Goal: Information Seeking & Learning: Find specific fact

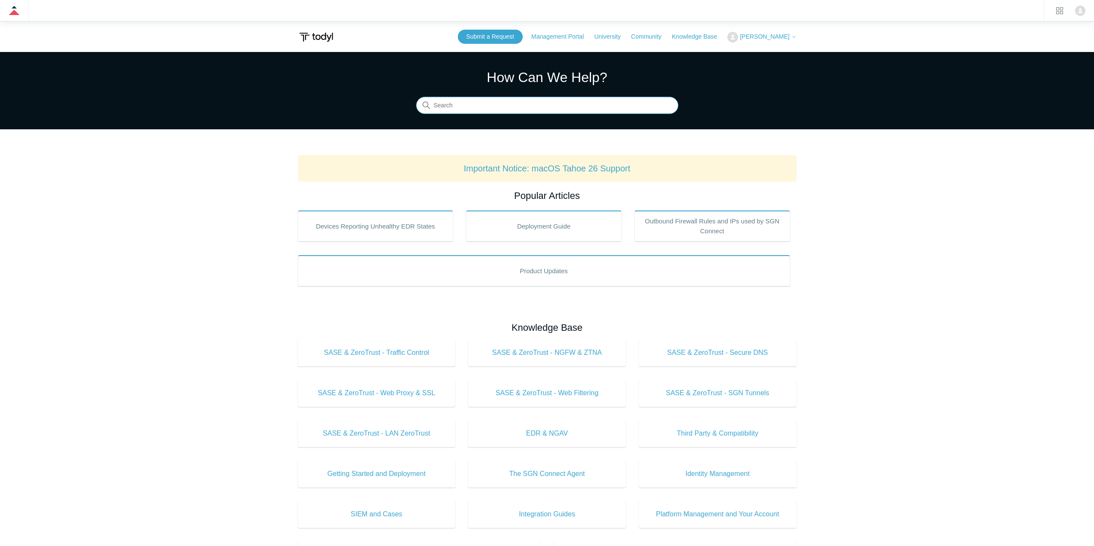
click at [512, 112] on input "Search" at bounding box center [547, 105] width 262 height 17
type input "minim"
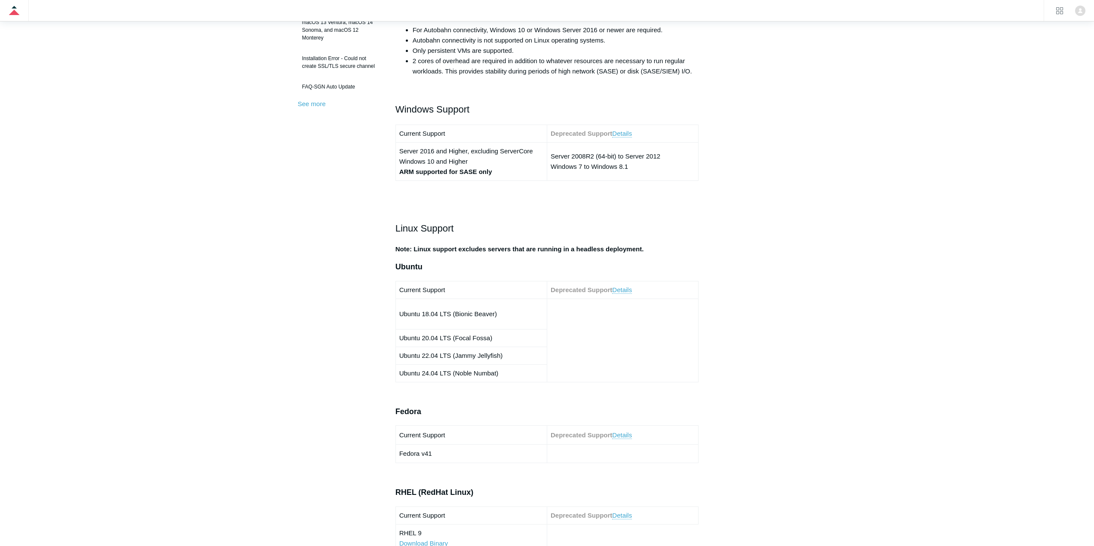
scroll to position [301, 0]
drag, startPoint x: 505, startPoint y: 375, endPoint x: 396, endPoint y: 311, distance: 126.9
click at [396, 311] on tbody "Current Support Deprecated Support Details Ubuntu 18.04 LTS (Bionic Beaver) Ubu…" at bounding box center [546, 331] width 303 height 101
copy tbody "Ubuntu 18.04 LTS (Bionic Beaver) Ubuntu 20.04 LTS (Focal Fossa) Ubuntu 22.04 LT…"
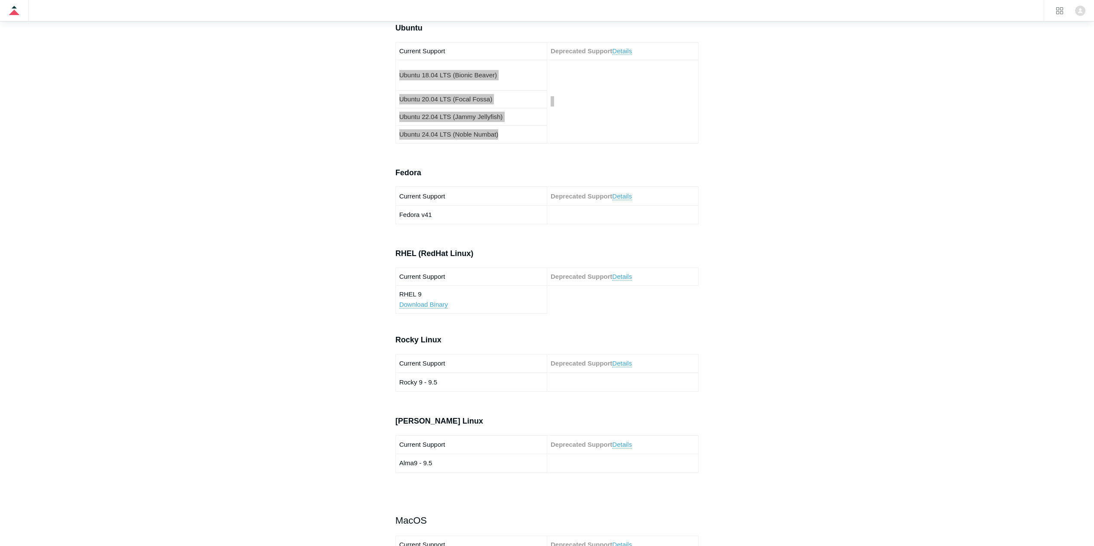
scroll to position [559, 0]
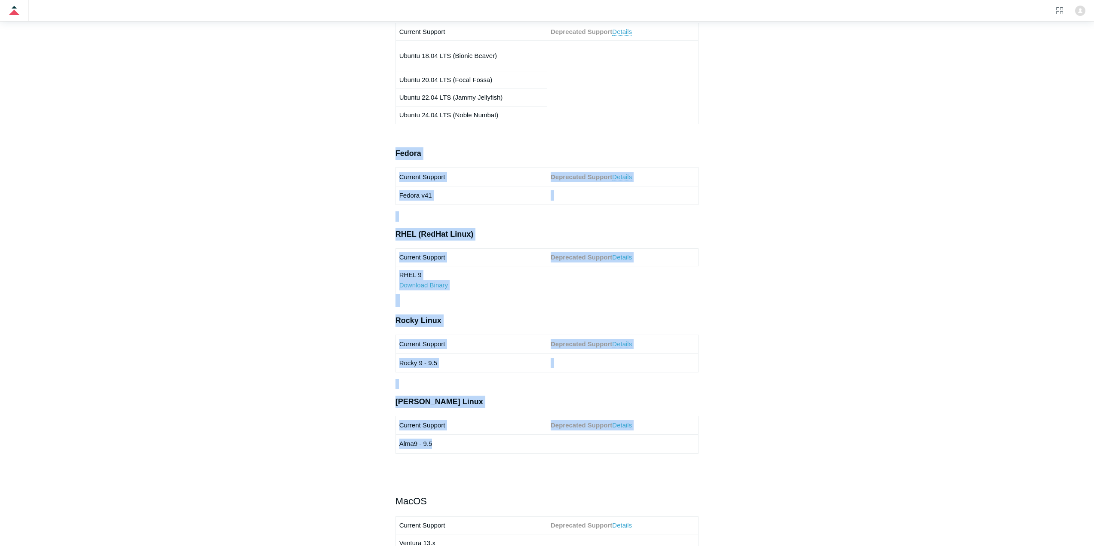
drag, startPoint x: 390, startPoint y: 150, endPoint x: 479, endPoint y: 437, distance: 299.7
copy div "Fedora Current Support Deprecated Support Details Fedora v41 RHEL (RedHat Linux…"
